Goal: Task Accomplishment & Management: Manage account settings

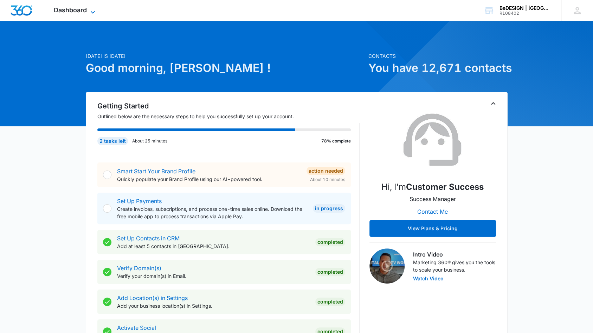
click at [93, 9] on icon at bounding box center [93, 12] width 8 height 8
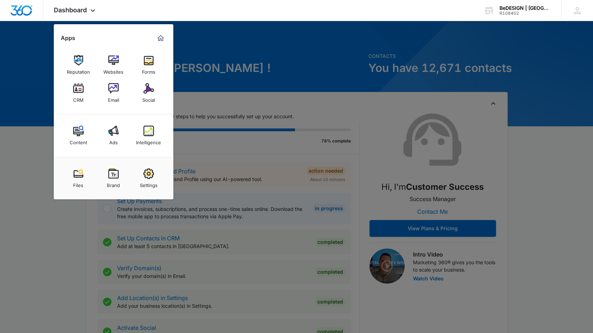
click at [78, 90] on img at bounding box center [78, 88] width 11 height 11
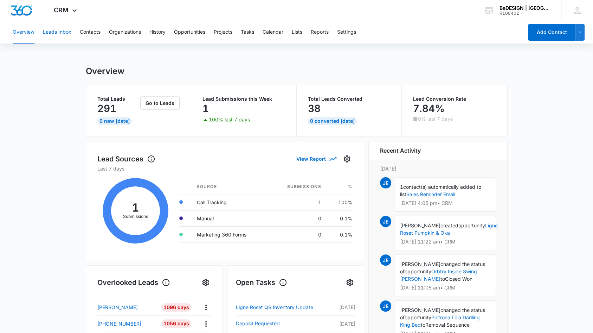
click at [64, 32] on button "Leads Inbox" at bounding box center [57, 32] width 28 height 22
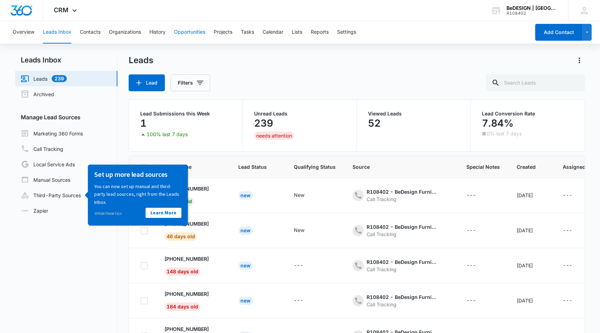
click at [197, 33] on button "Opportunities" at bounding box center [189, 32] width 31 height 22
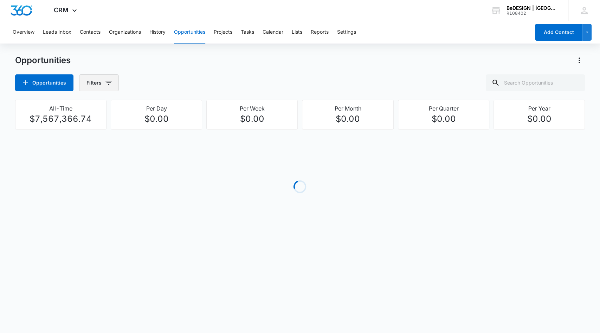
click at [104, 83] on icon "button" at bounding box center [108, 83] width 8 height 8
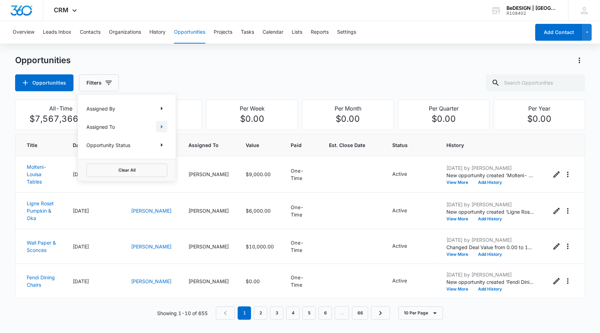
click at [160, 126] on icon "Show Assigned To filters" at bounding box center [161, 127] width 8 height 8
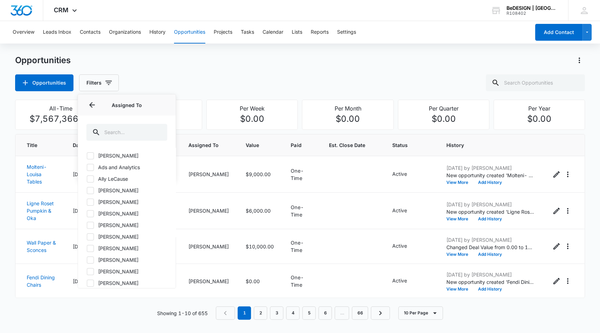
click at [92, 248] on icon at bounding box center [90, 249] width 6 height 6
click at [87, 248] on input "[PERSON_NAME]" at bounding box center [86, 248] width 0 height 0
checkbox input "true"
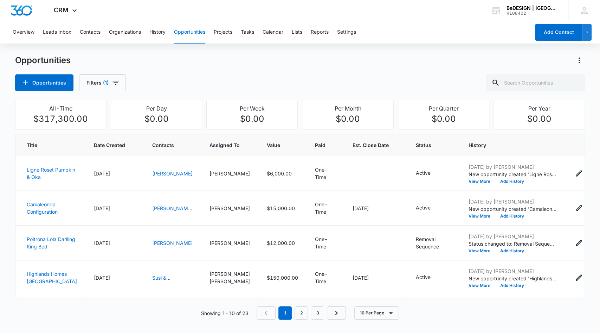
click at [198, 71] on div "Opportunities Opportunities Filters (1)" at bounding box center [300, 73] width 570 height 37
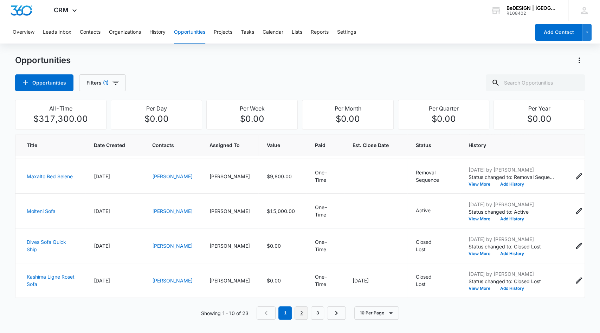
scroll to position [224, 0]
click at [303, 314] on link "2" at bounding box center [300, 313] width 13 height 13
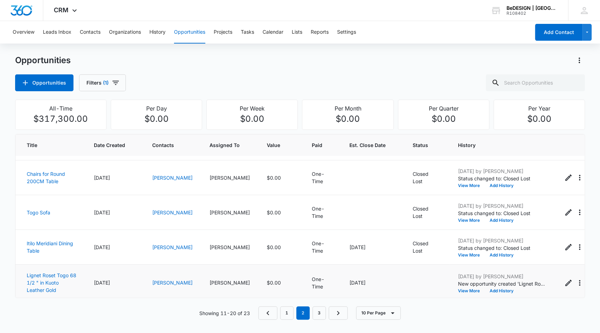
scroll to position [206, 0]
click at [417, 281] on icon "- - Select to Edit Field" at bounding box center [421, 282] width 8 height 8
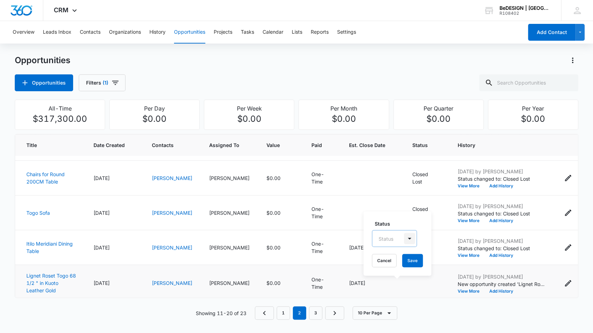
scroll to position [202, 0]
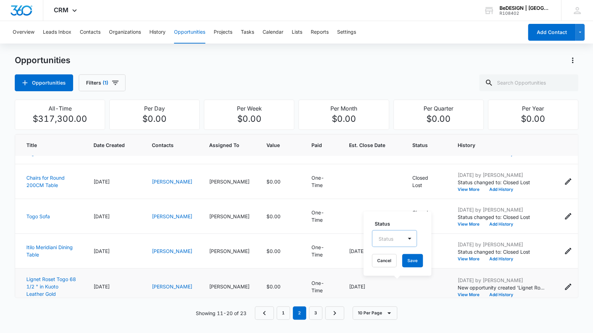
click at [409, 237] on div at bounding box center [409, 239] width 14 height 16
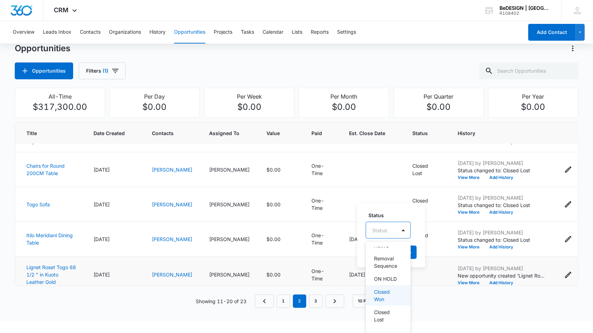
click at [392, 290] on p "Closed Won" at bounding box center [387, 296] width 27 height 15
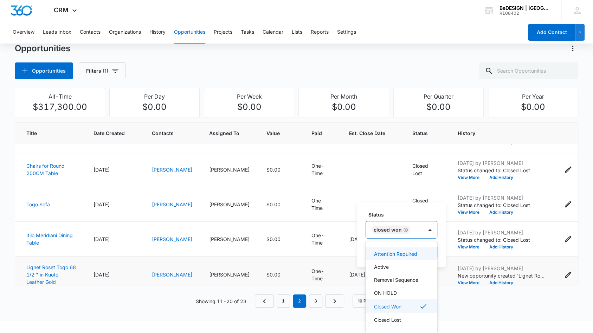
click at [432, 213] on div "Status option Closed Won, selected. Attention Required, 2 of 7. 7 results avail…" at bounding box center [401, 235] width 89 height 65
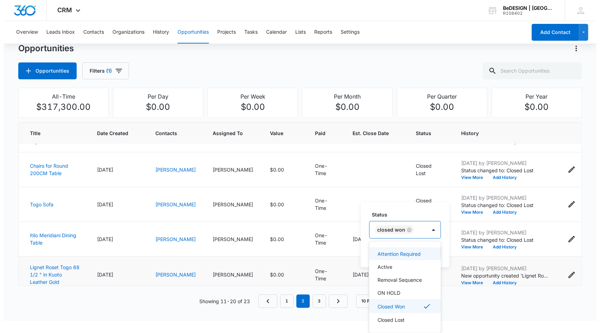
scroll to position [206, 0]
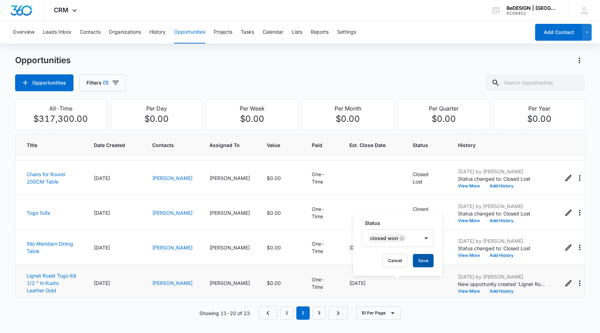
click at [427, 262] on button "Save" at bounding box center [423, 260] width 21 height 13
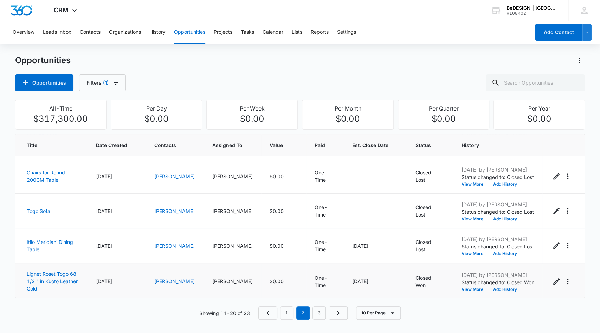
scroll to position [208, 0]
click at [320, 315] on link "3" at bounding box center [318, 313] width 13 height 13
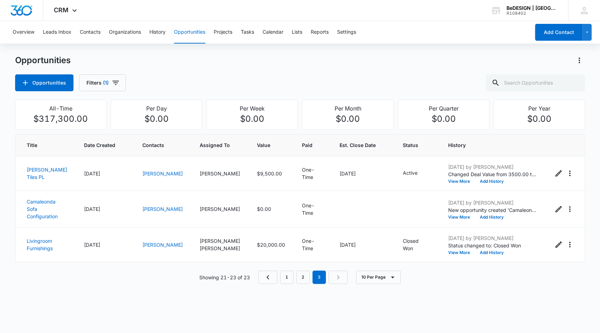
scroll to position [0, 0]
click at [285, 284] on link "1" at bounding box center [286, 277] width 13 height 13
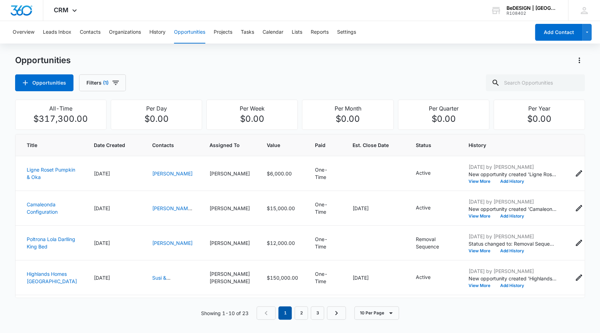
click at [283, 314] on em "1" at bounding box center [284, 313] width 13 height 13
click at [5, 137] on main "Opportunities Opportunities Filters (1) All-Time $317,300.00 Per Day $0.00 Per …" at bounding box center [300, 192] width 600 height 274
